Goal: Check status: Check status

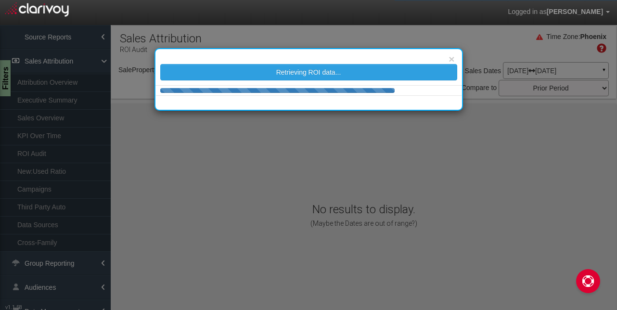
select select "object:1402"
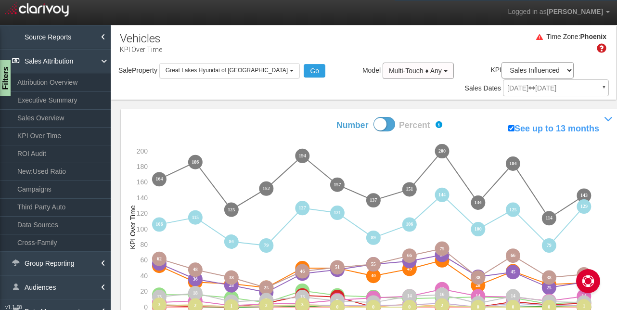
select select "object:1401"
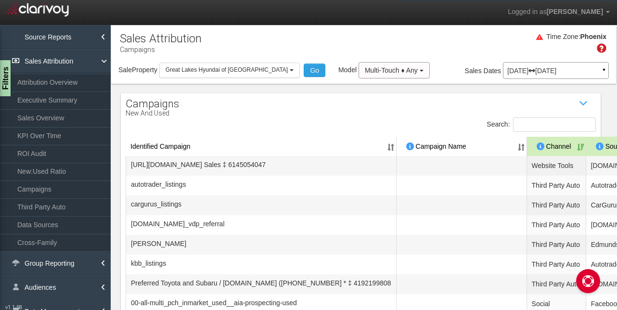
select select "object:1400"
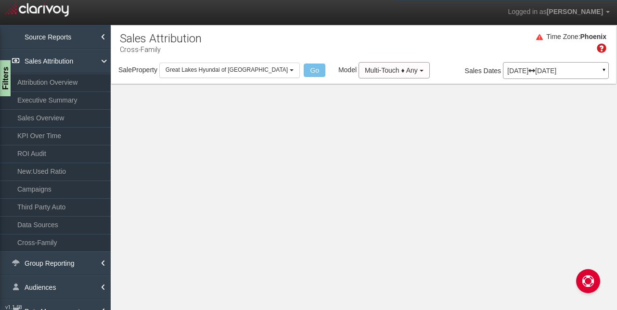
select select "object:990"
select select "25"
